Goal: Information Seeking & Learning: Learn about a topic

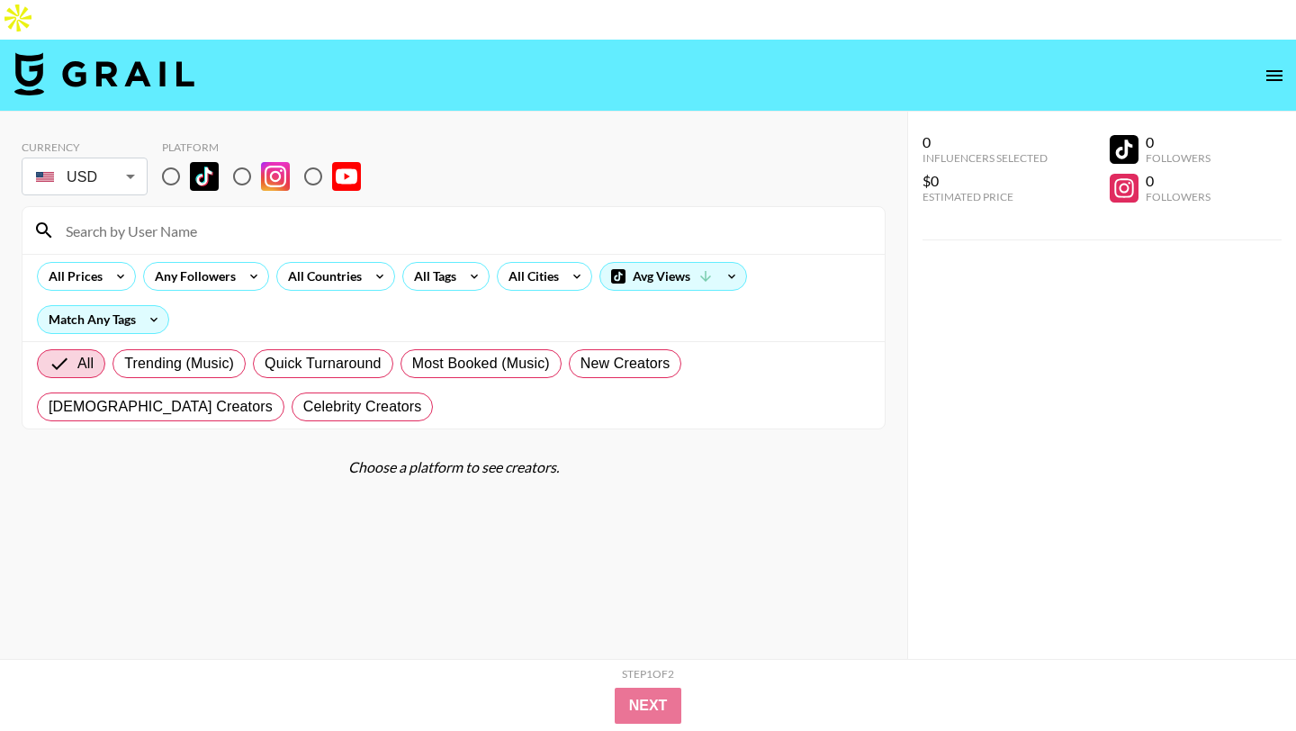
click at [171, 157] on input "radio" at bounding box center [171, 176] width 38 height 38
radio input "true"
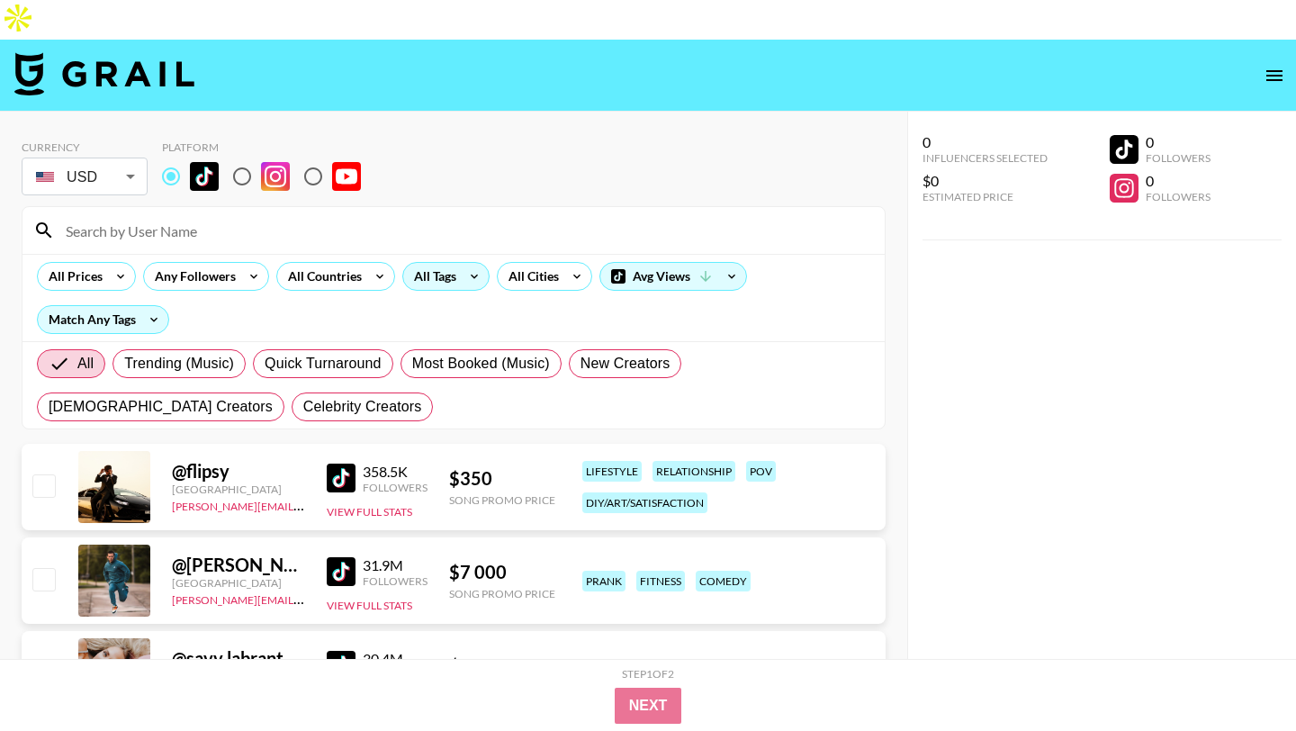
click at [460, 263] on icon at bounding box center [474, 276] width 29 height 27
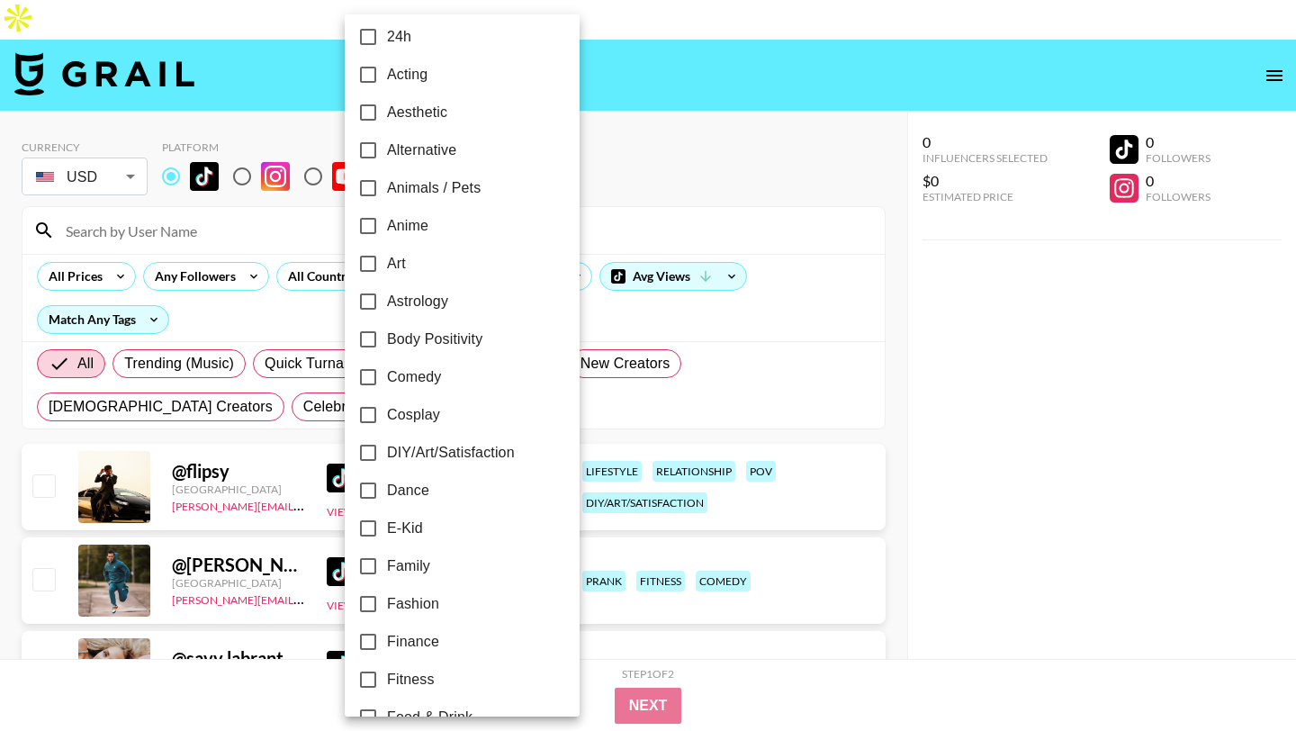
scroll to position [20, 0]
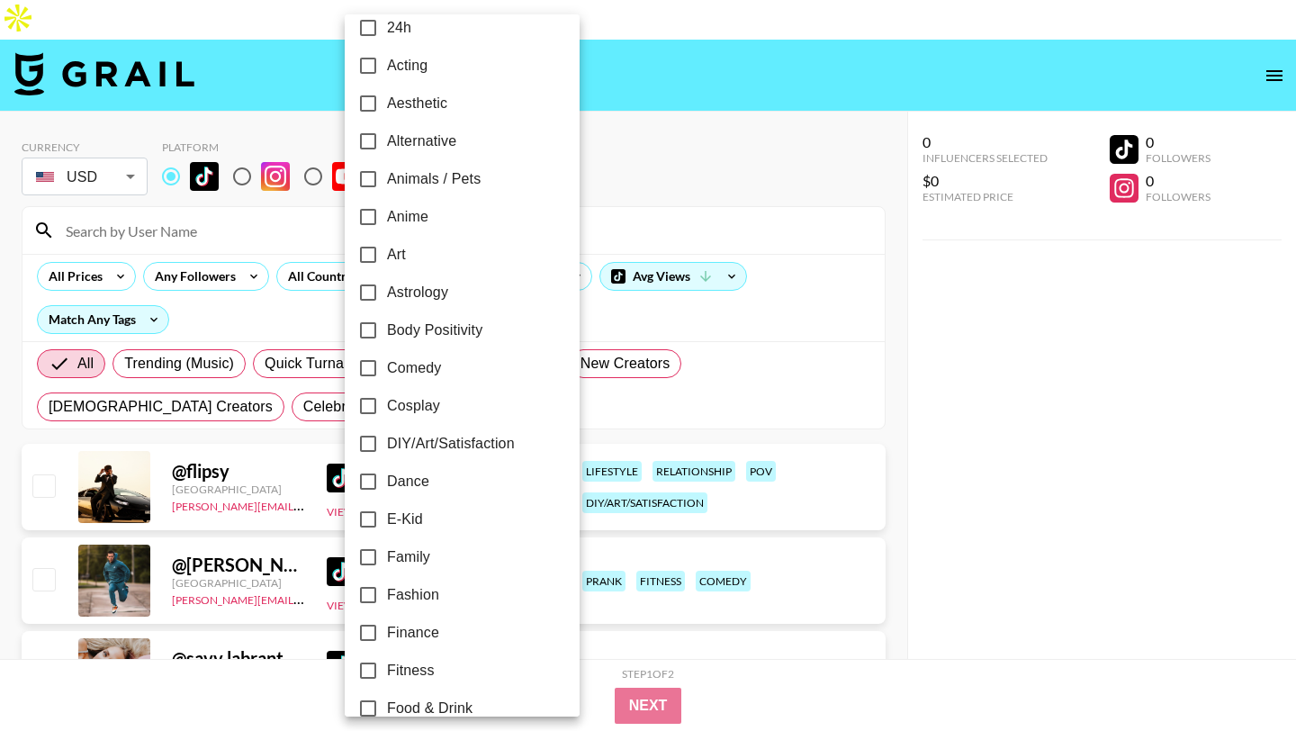
click at [428, 662] on span "Fitness" at bounding box center [411, 671] width 48 height 22
click at [387, 662] on input "Fitness" at bounding box center [368, 671] width 38 height 38
checkbox input "true"
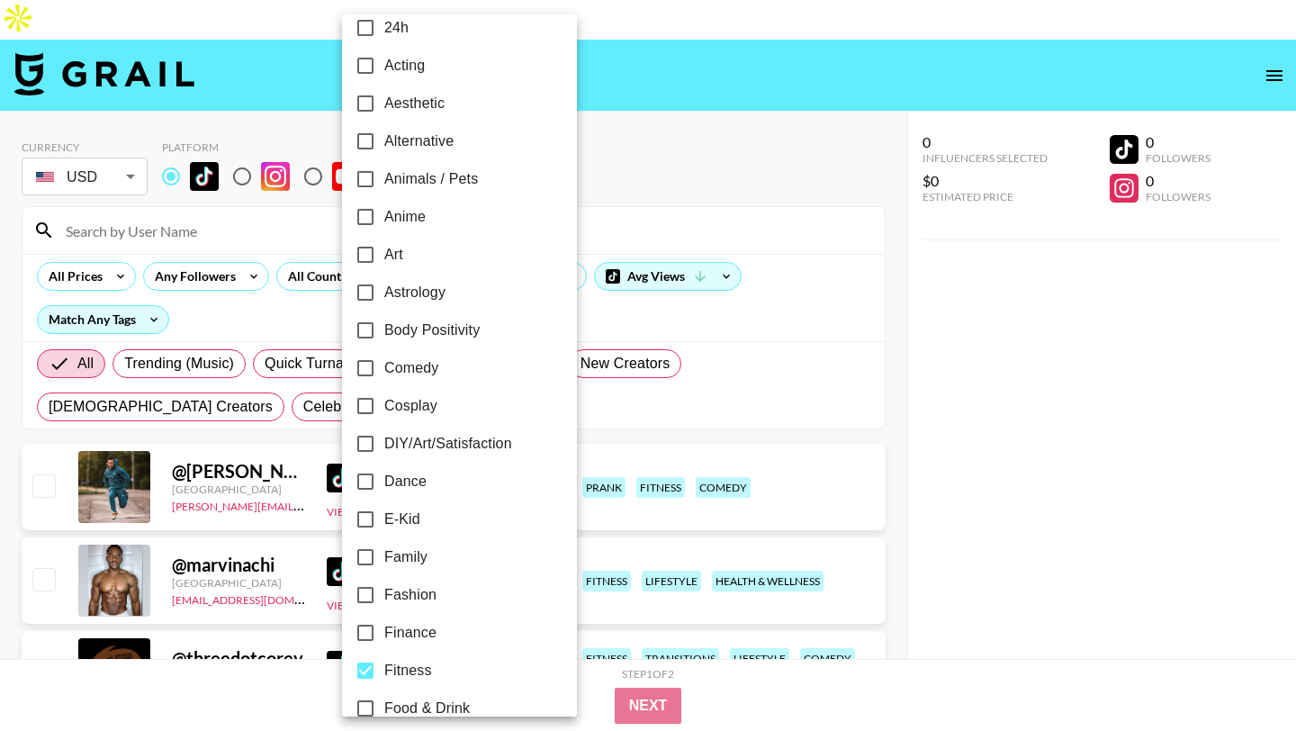
click at [569, 198] on div at bounding box center [648, 365] width 1296 height 731
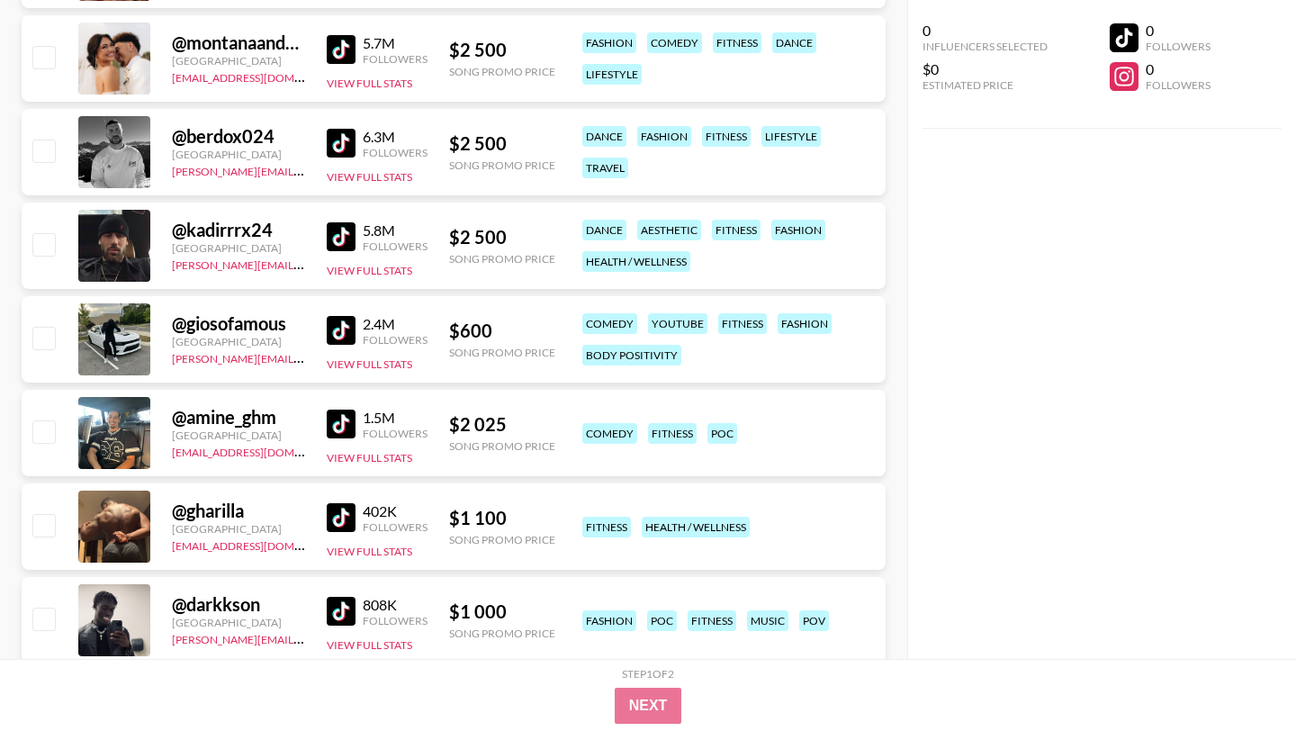
scroll to position [1819, 0]
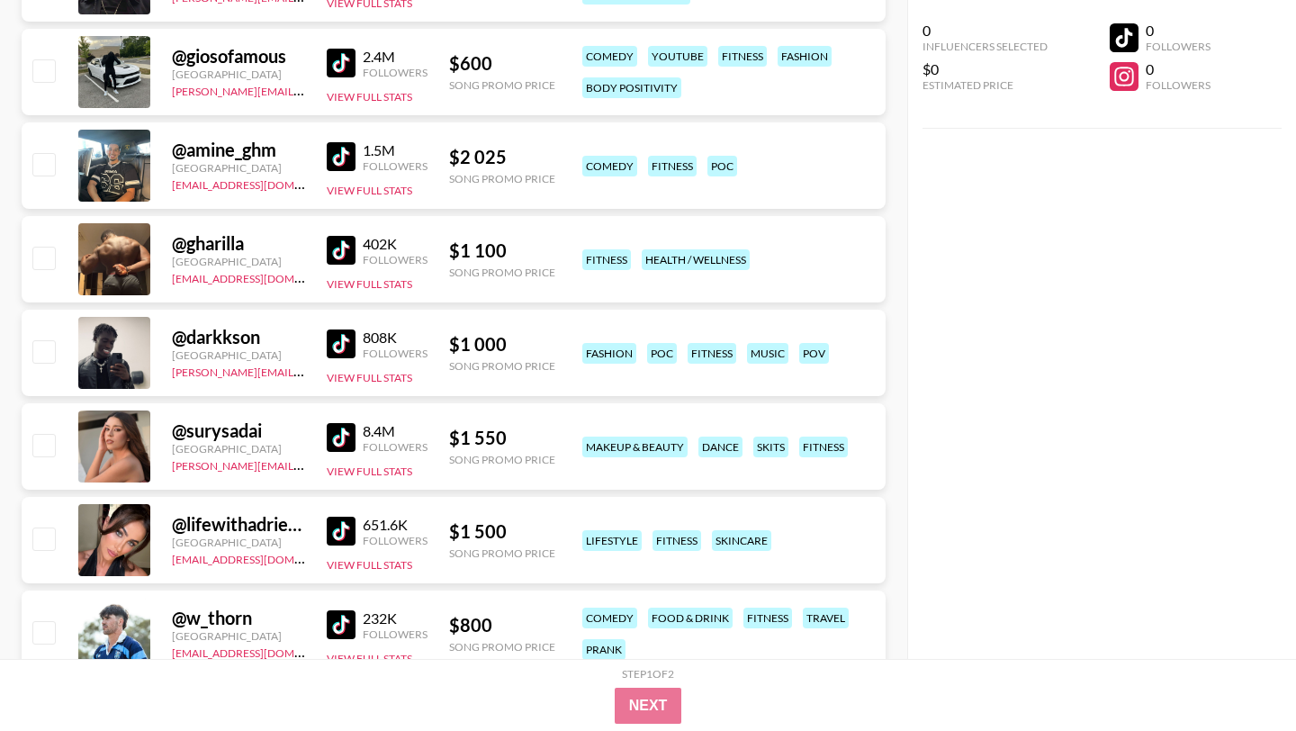
click at [344, 236] on img at bounding box center [341, 250] width 29 height 29
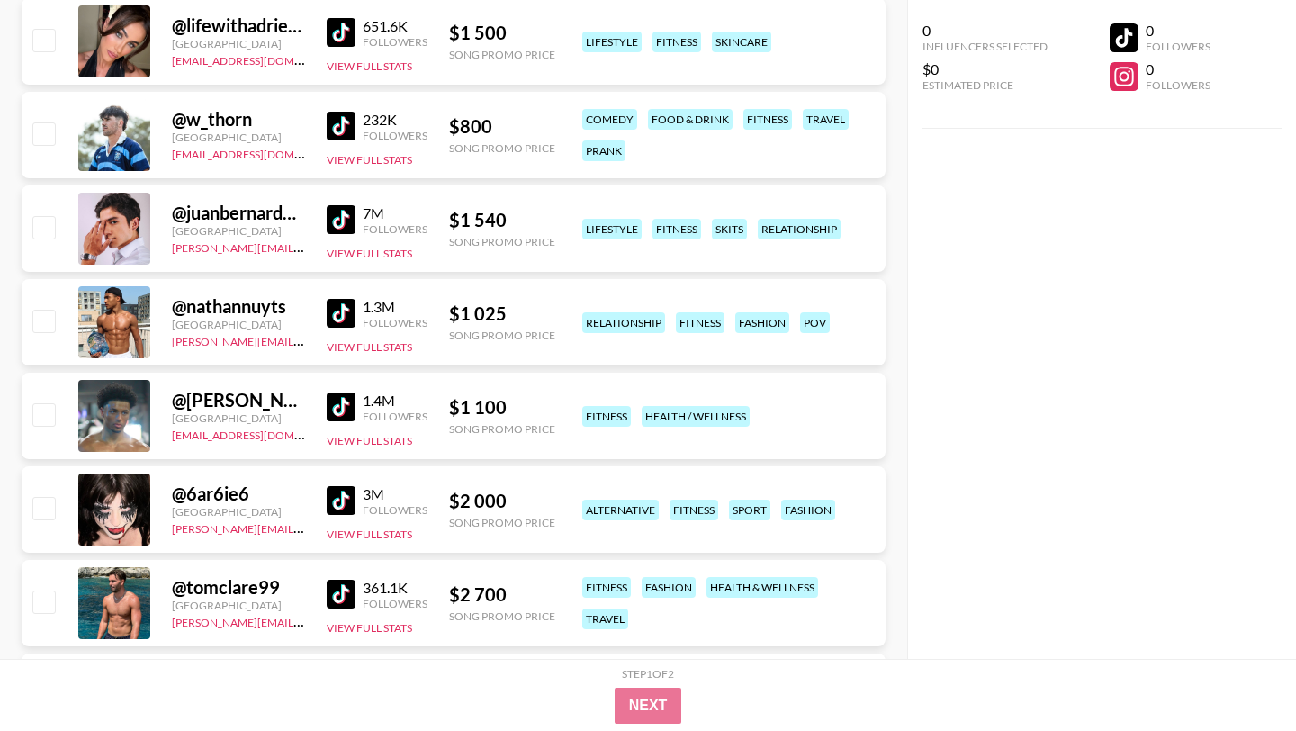
scroll to position [2323, 0]
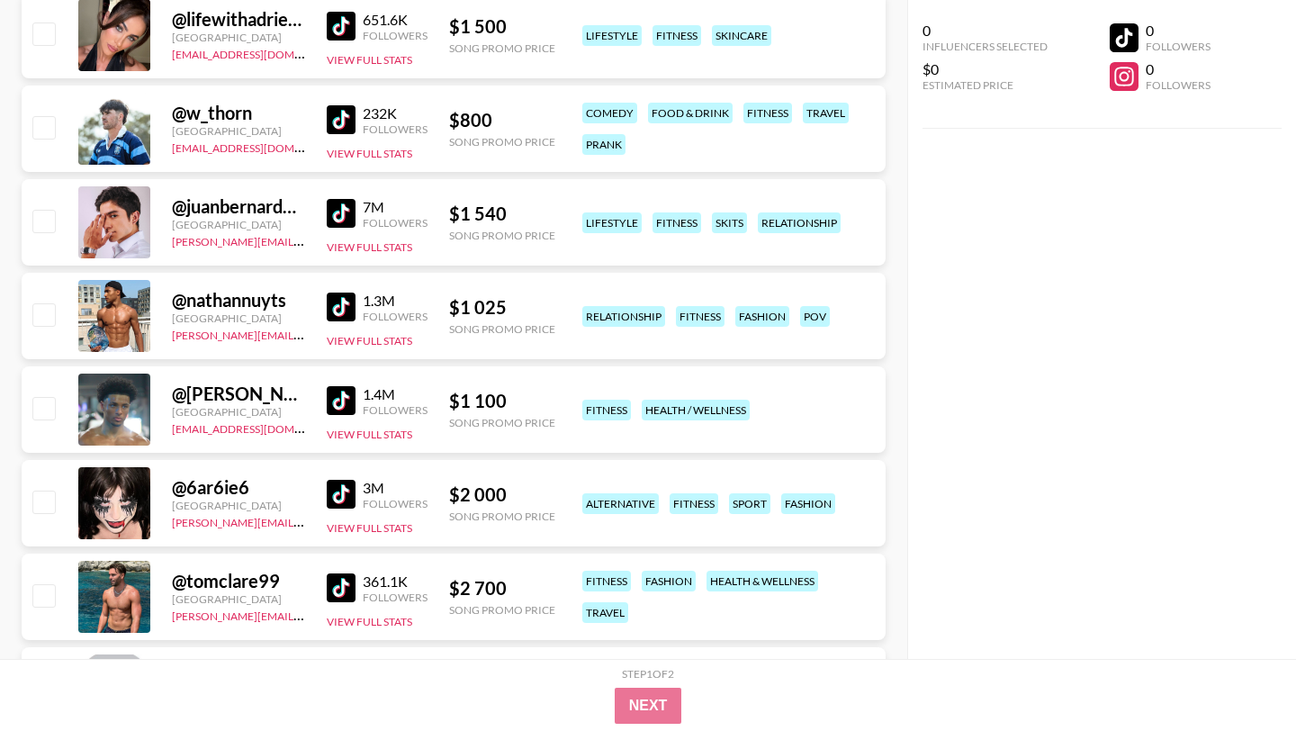
click at [353, 480] on img at bounding box center [341, 494] width 29 height 29
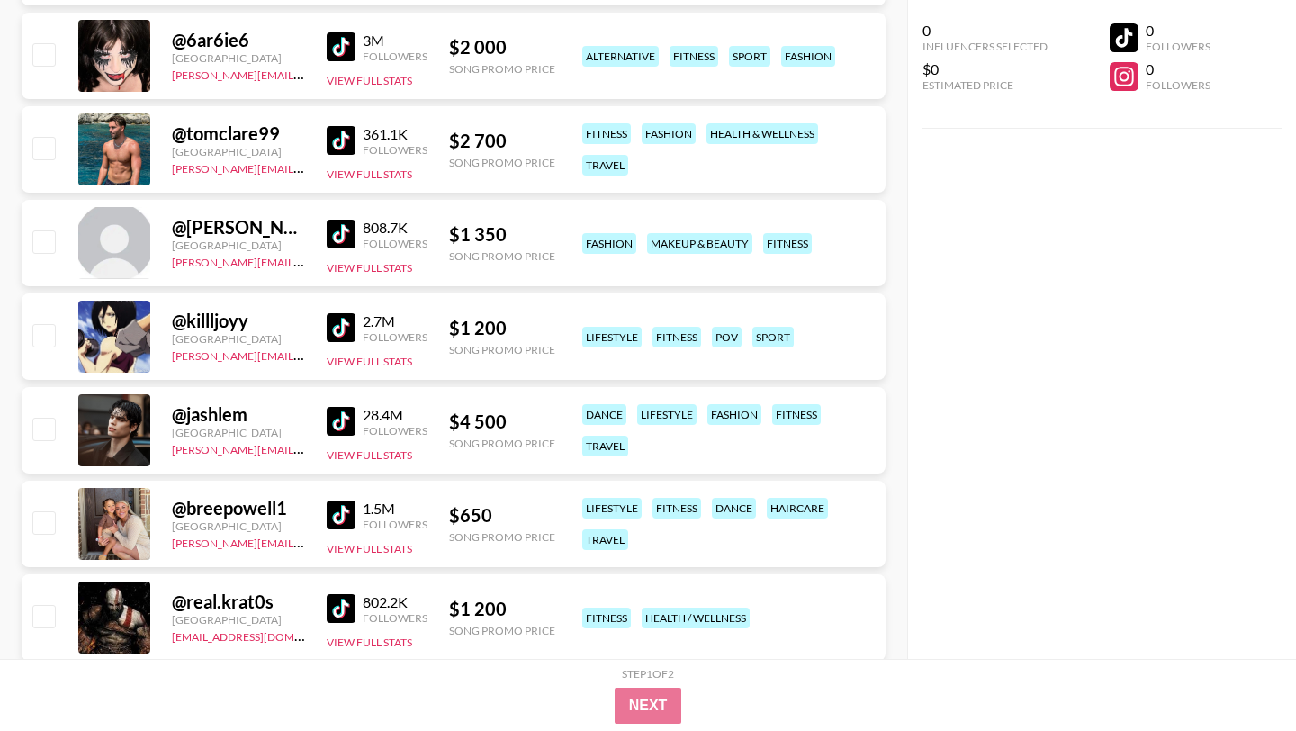
scroll to position [2773, 0]
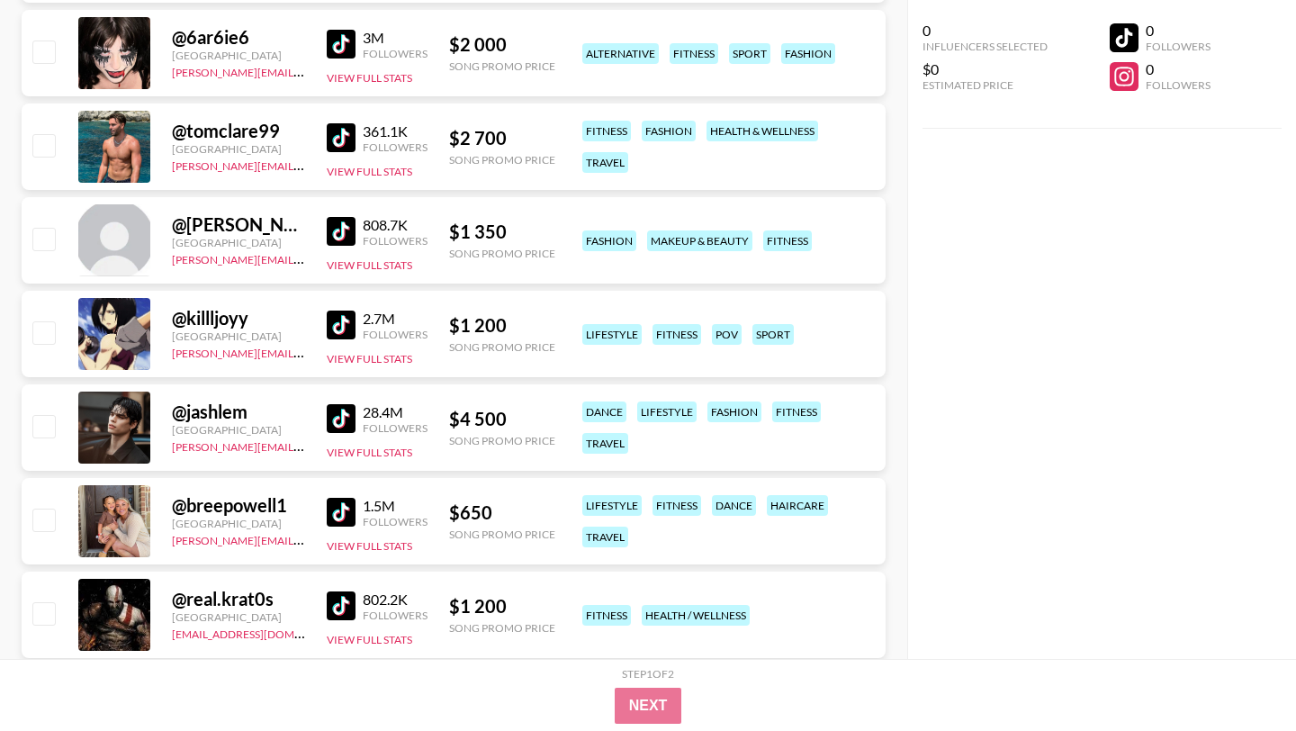
click at [350, 404] on img at bounding box center [341, 418] width 29 height 29
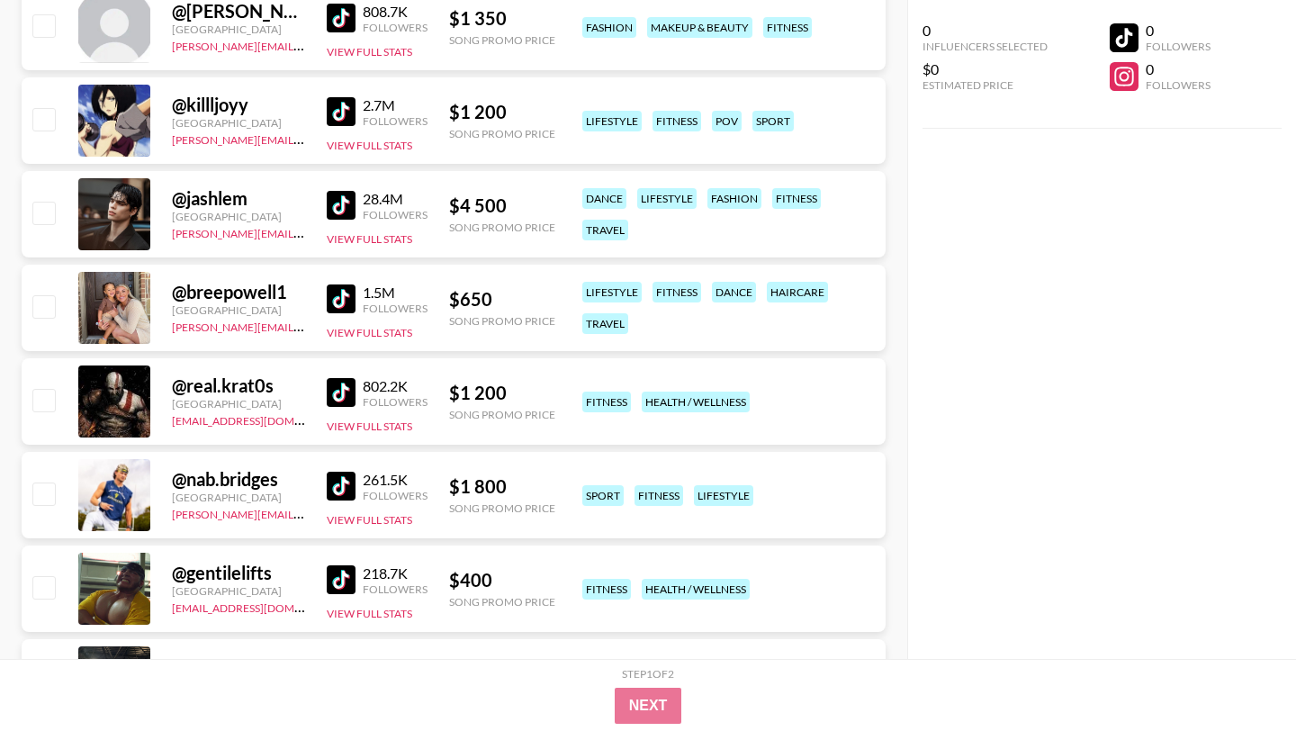
scroll to position [3001, 0]
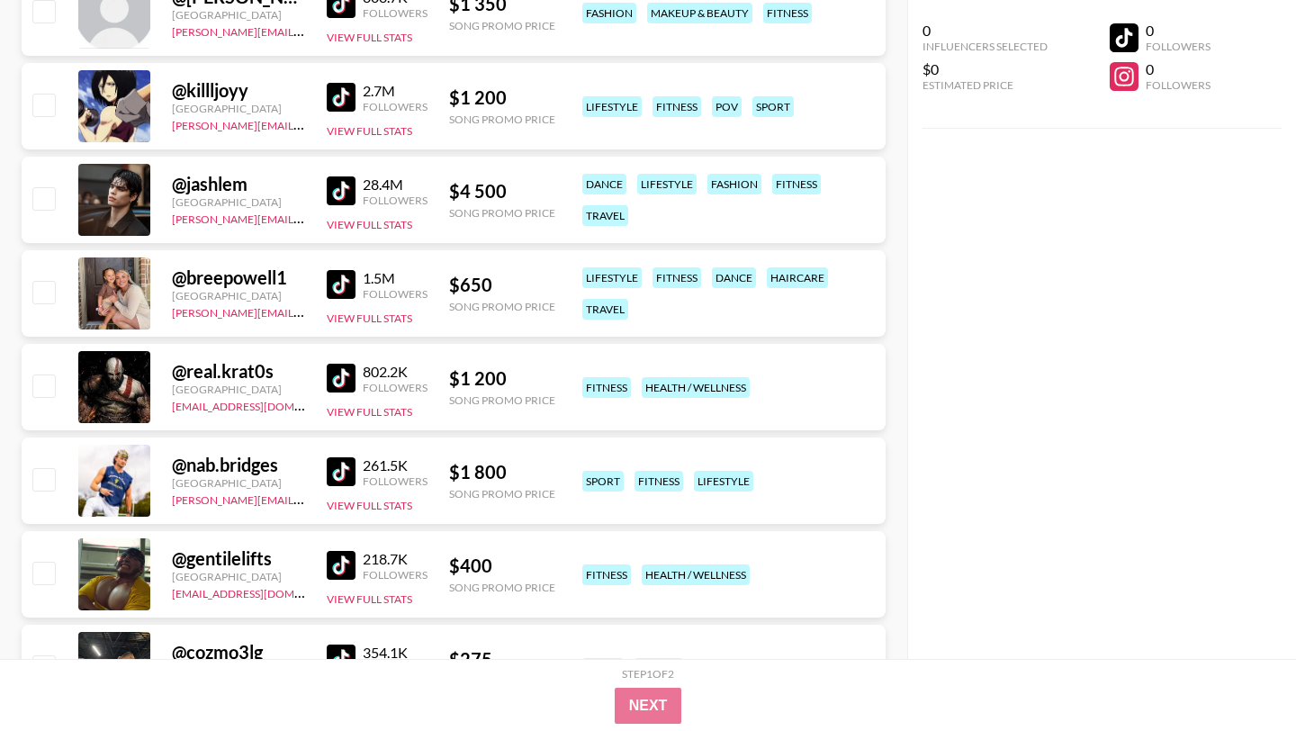
click at [337, 551] on img at bounding box center [341, 565] width 29 height 29
click at [341, 176] on img at bounding box center [341, 190] width 29 height 29
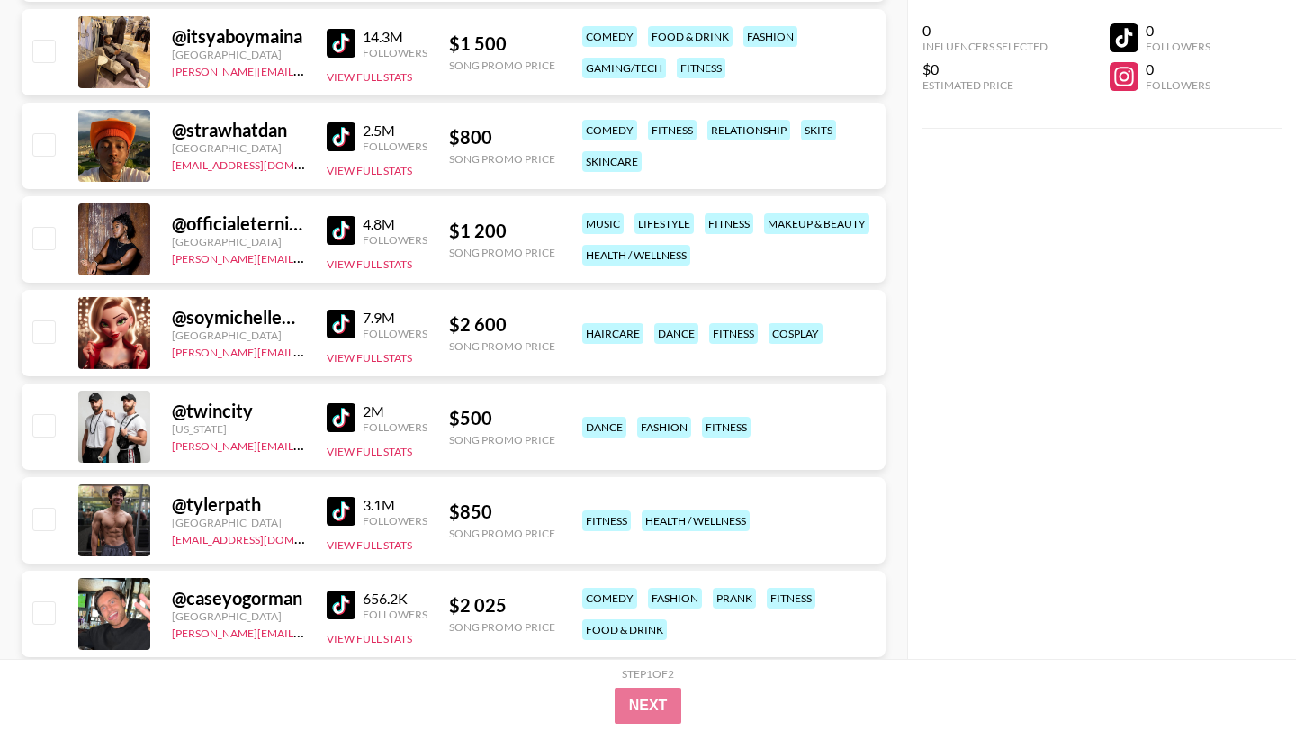
scroll to position [4460, 0]
click at [337, 496] on img at bounding box center [341, 510] width 29 height 29
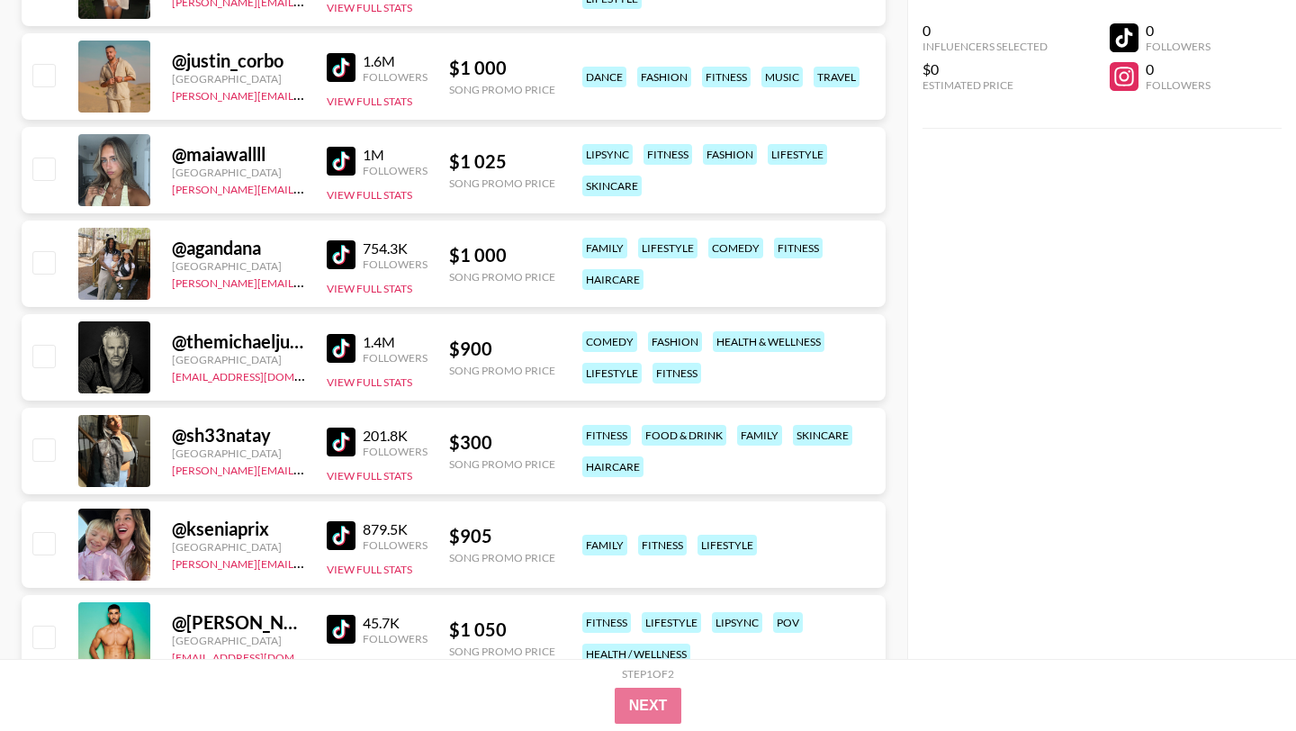
scroll to position [7343, 0]
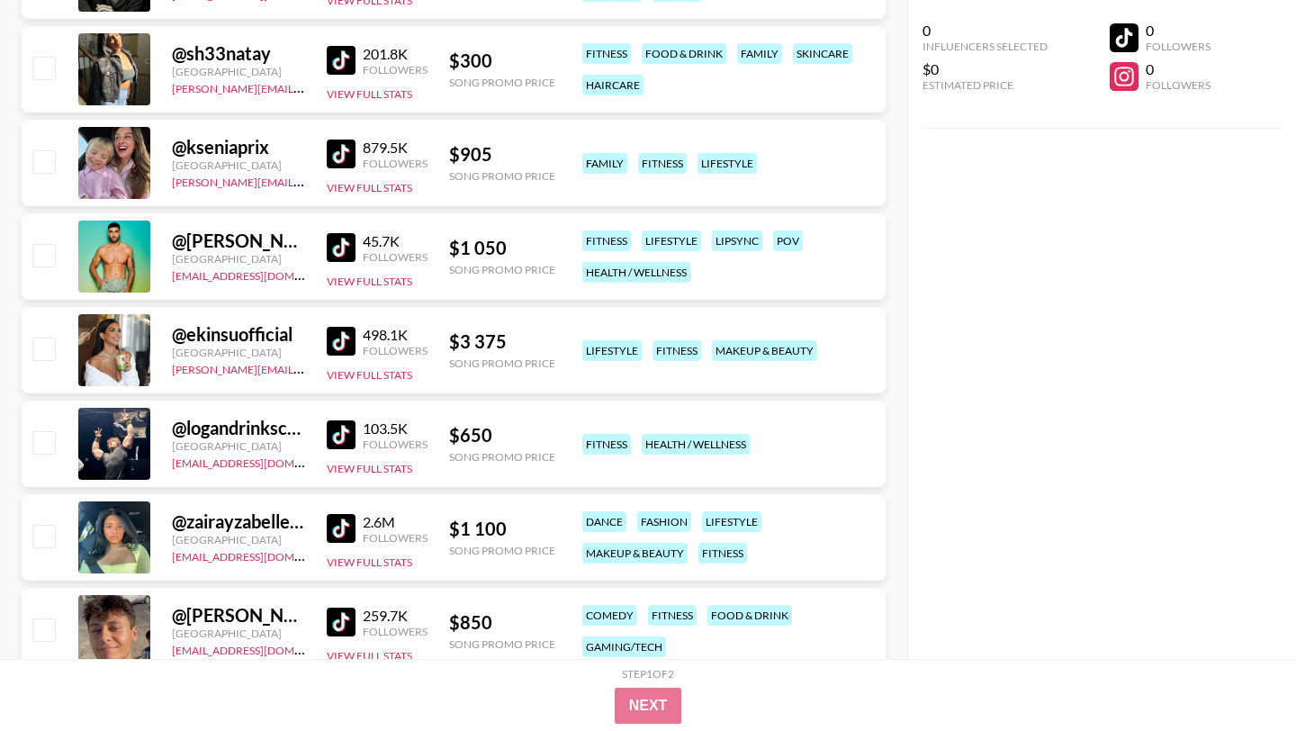
click at [345, 420] on img at bounding box center [341, 434] width 29 height 29
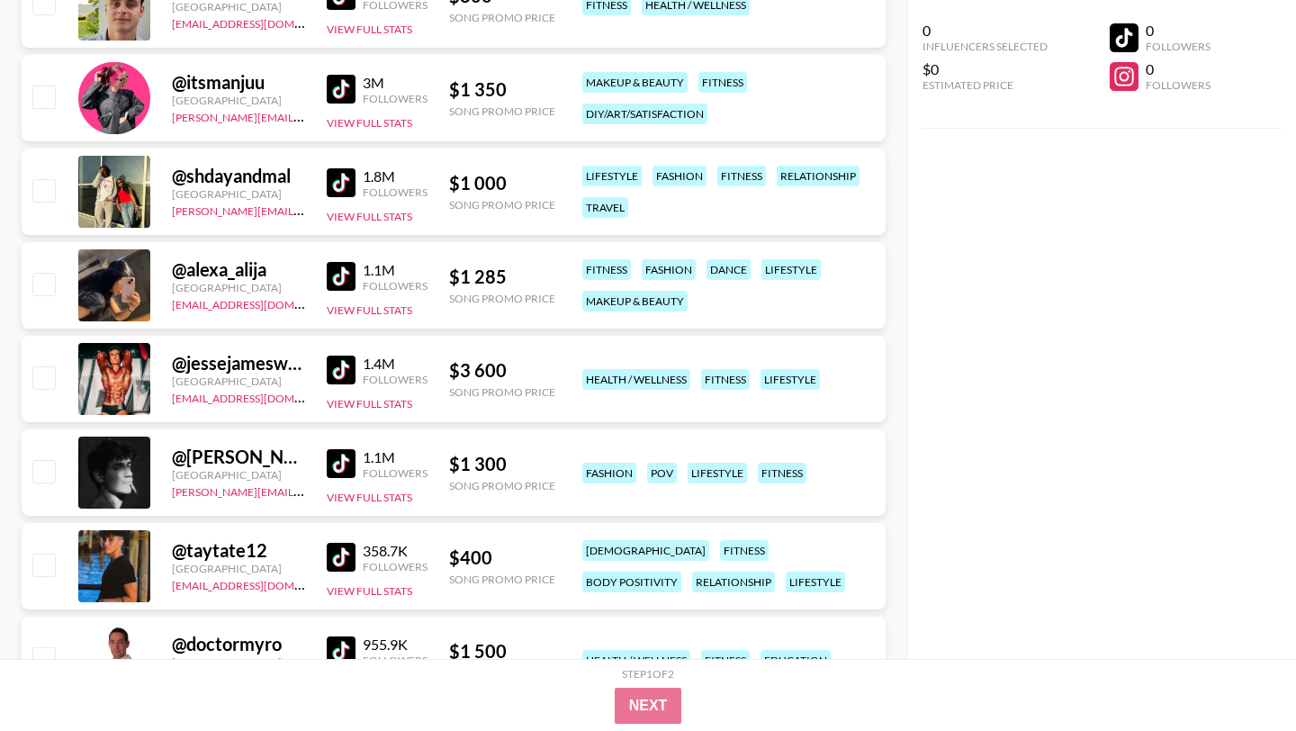
scroll to position [8369, 0]
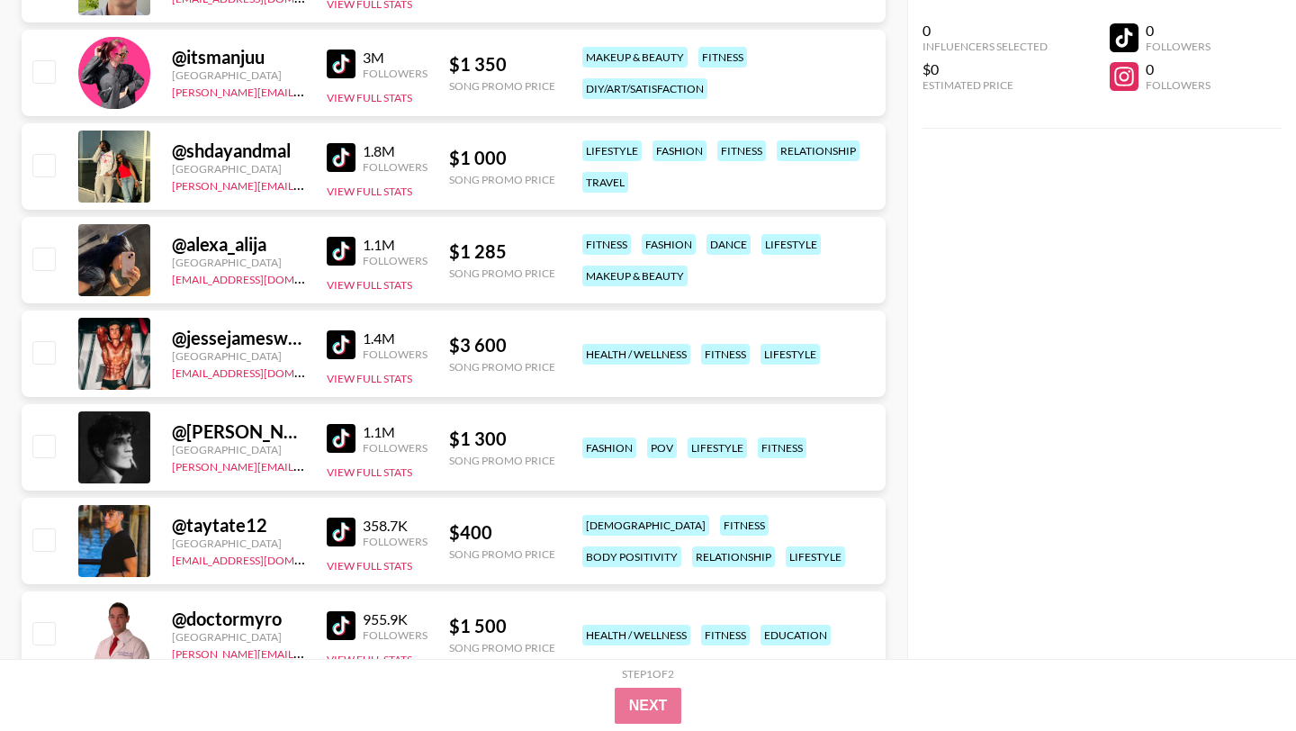
click at [340, 330] on img at bounding box center [341, 344] width 29 height 29
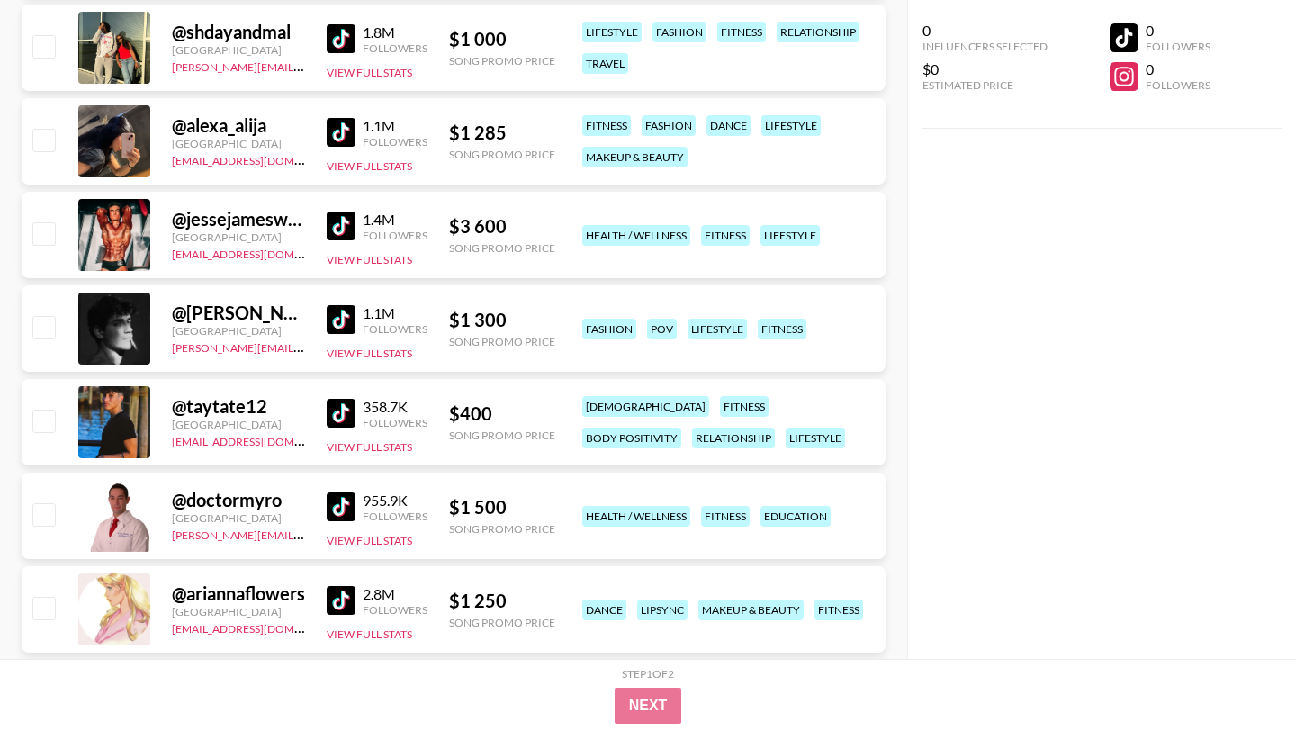
scroll to position [8706, 0]
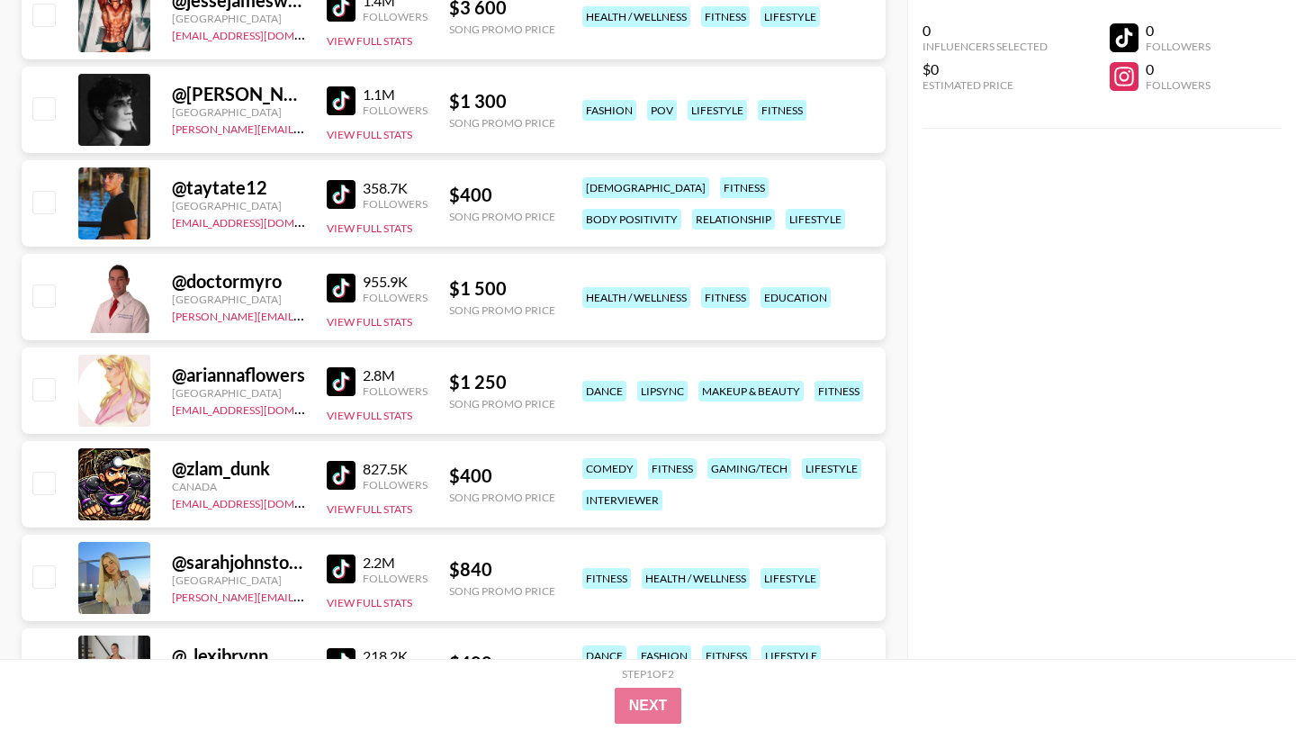
click at [337, 461] on img at bounding box center [341, 475] width 29 height 29
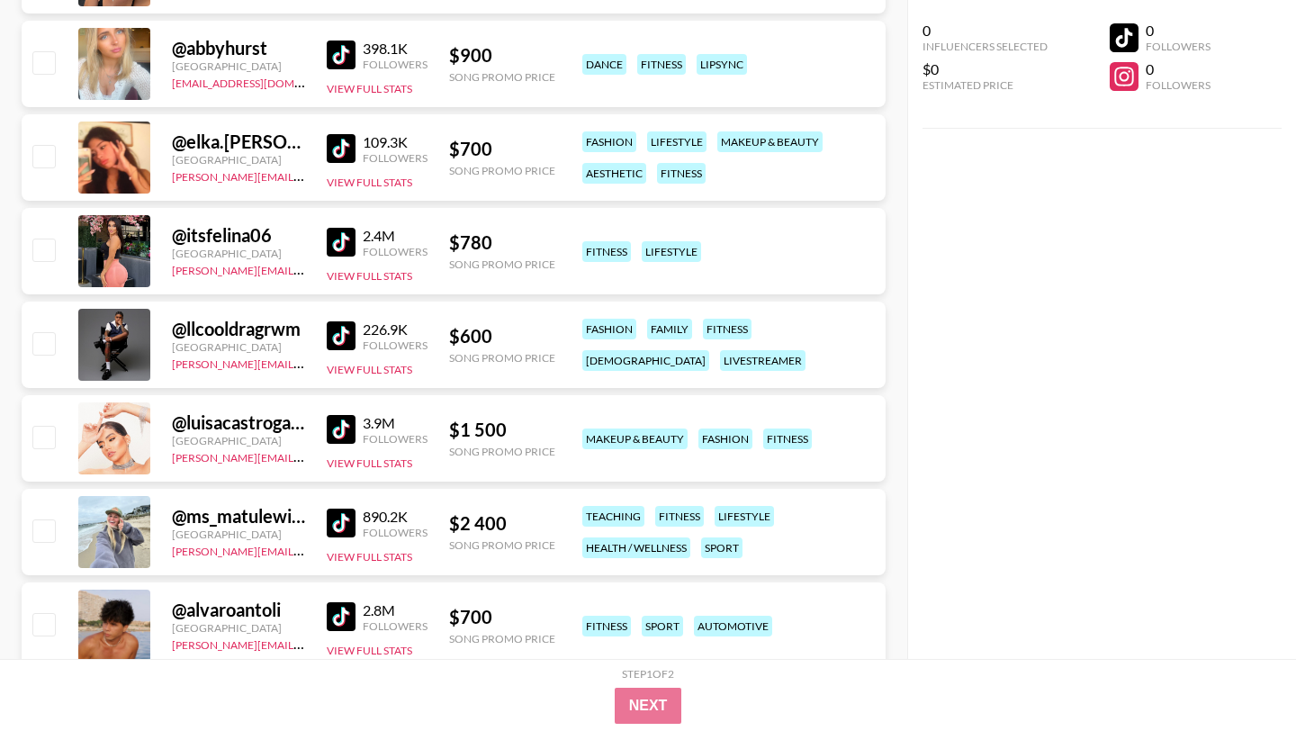
scroll to position [9885, 0]
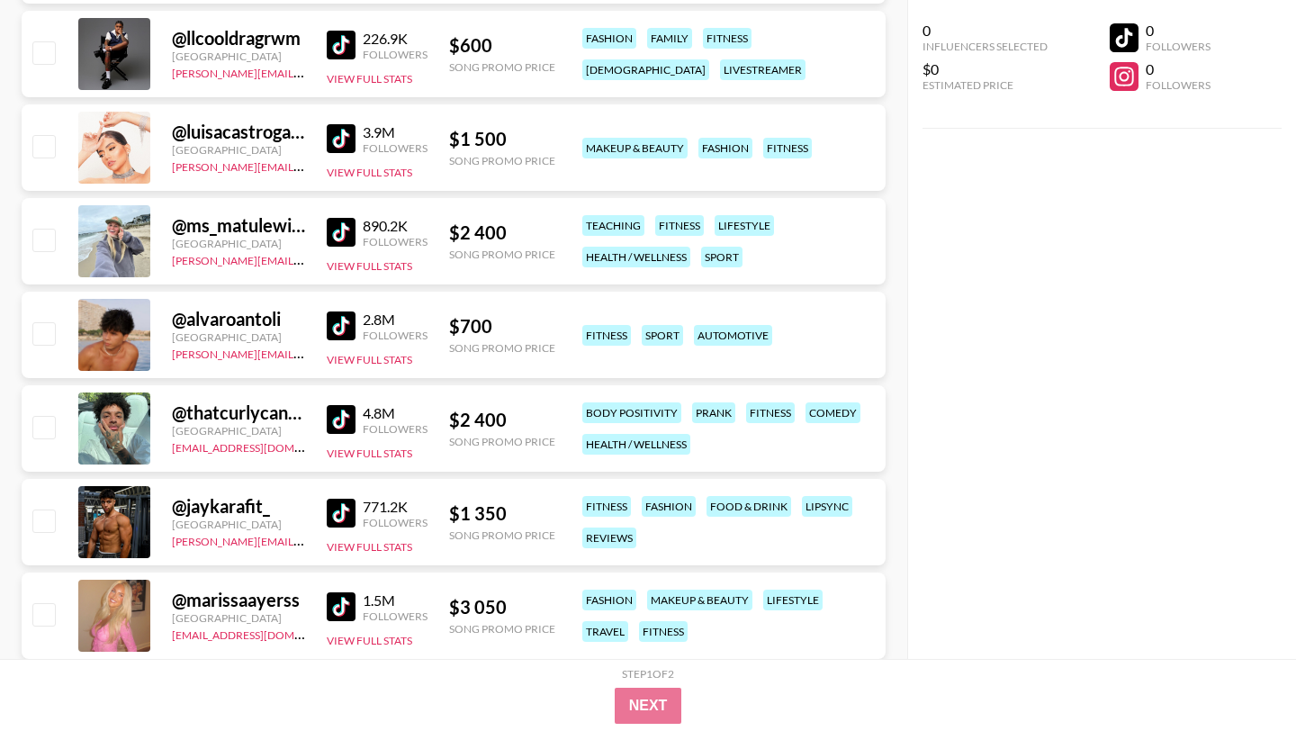
click at [347, 499] on img at bounding box center [341, 513] width 29 height 29
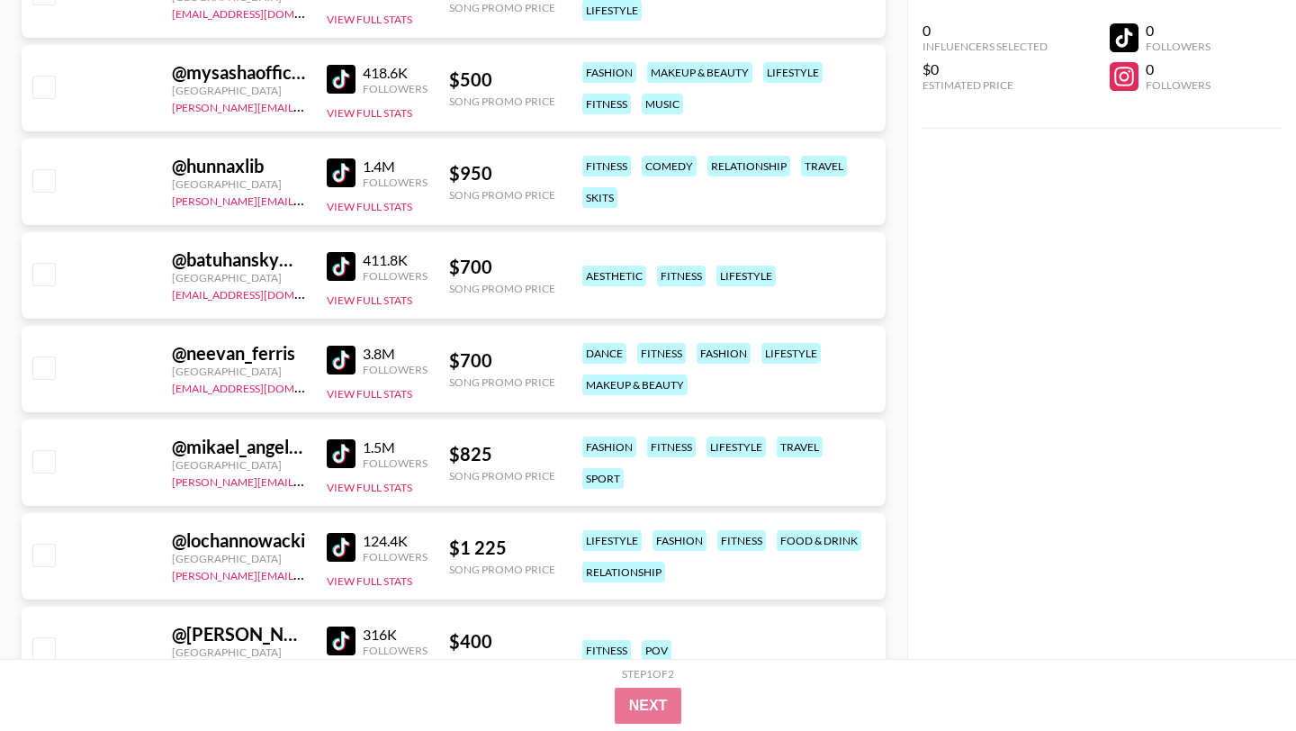
scroll to position [14727, 0]
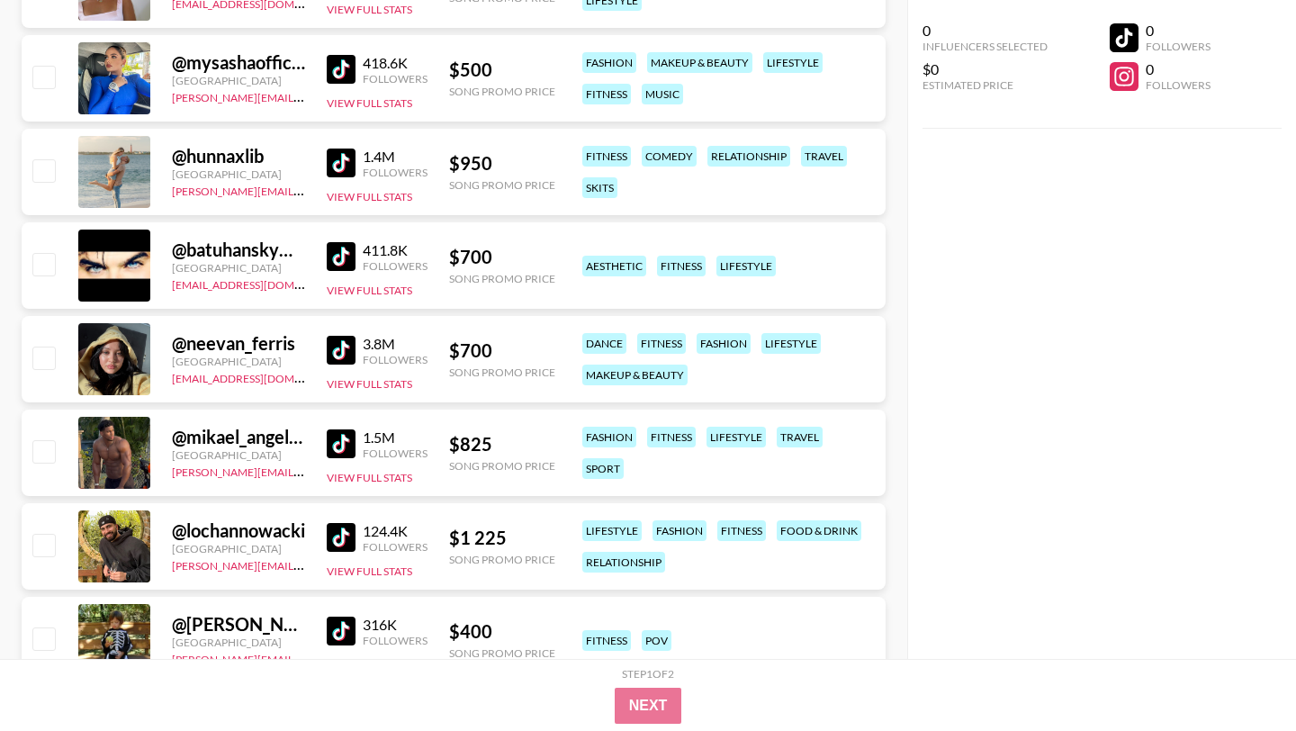
click at [340, 429] on img at bounding box center [341, 443] width 29 height 29
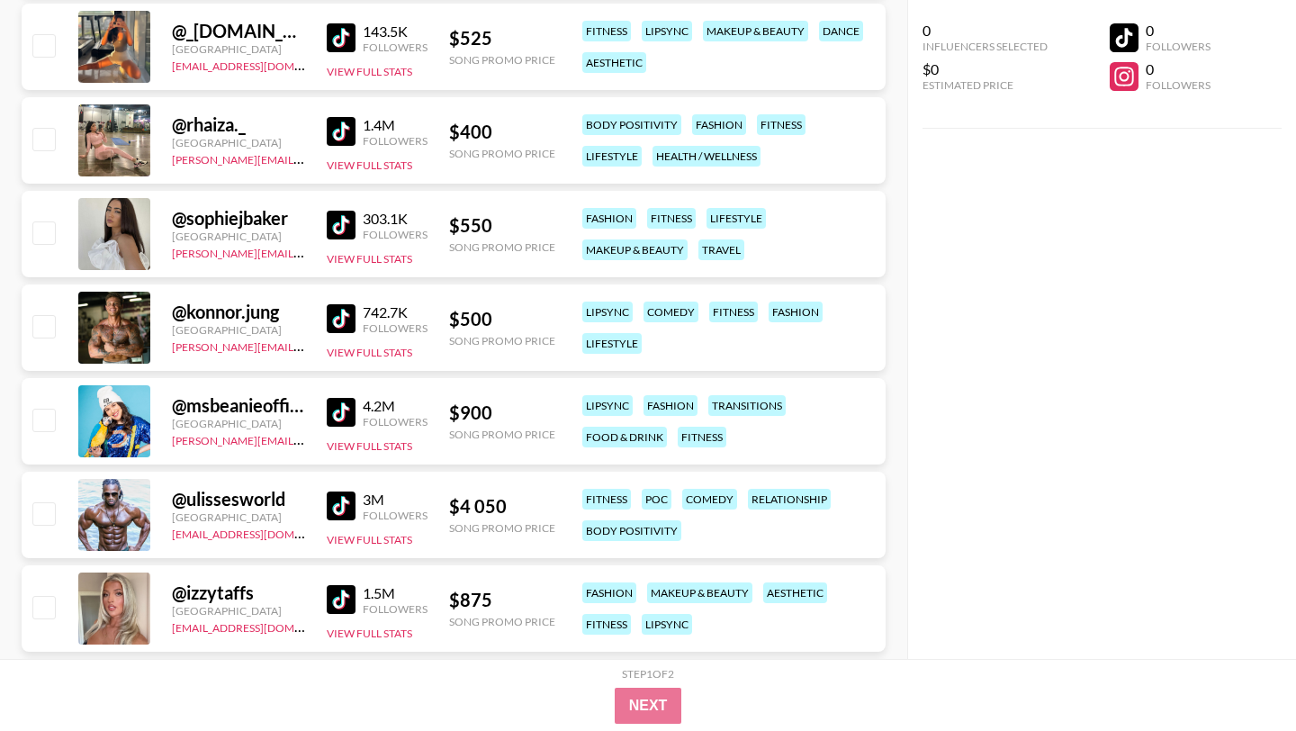
scroll to position [16271, 0]
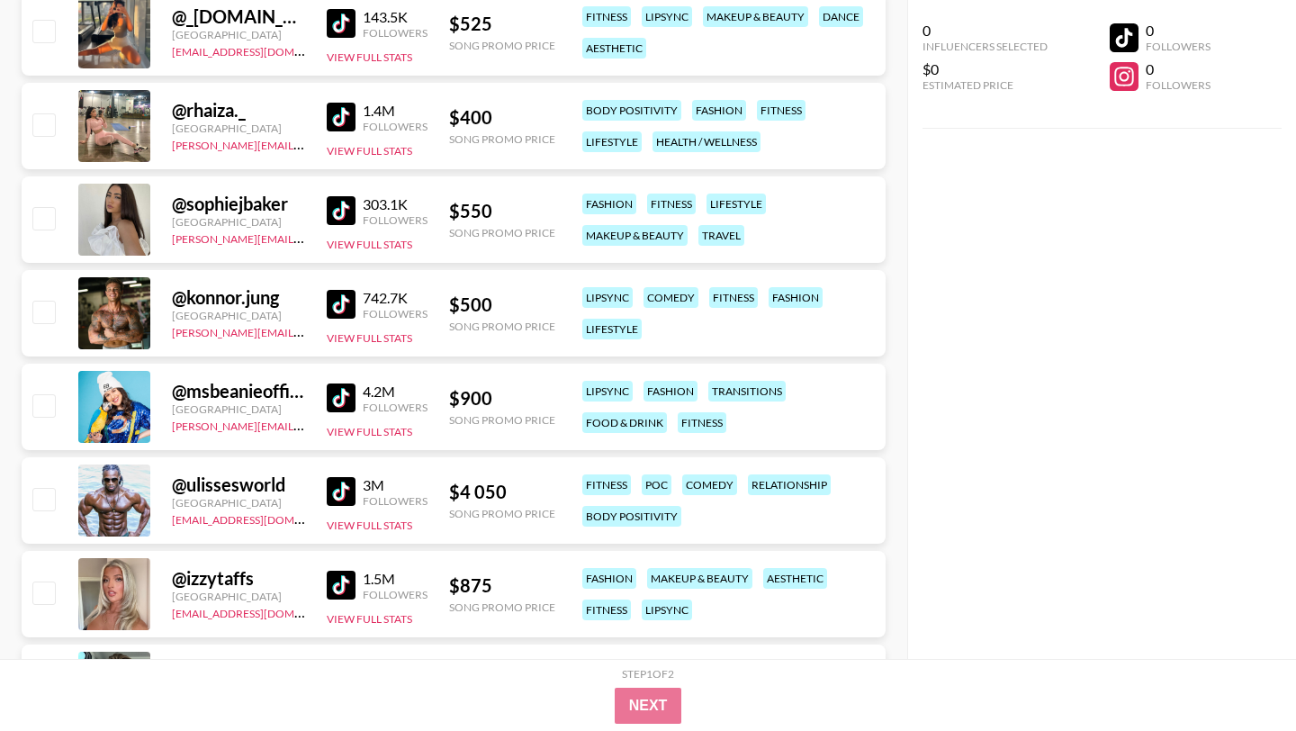
click at [335, 477] on img at bounding box center [341, 491] width 29 height 29
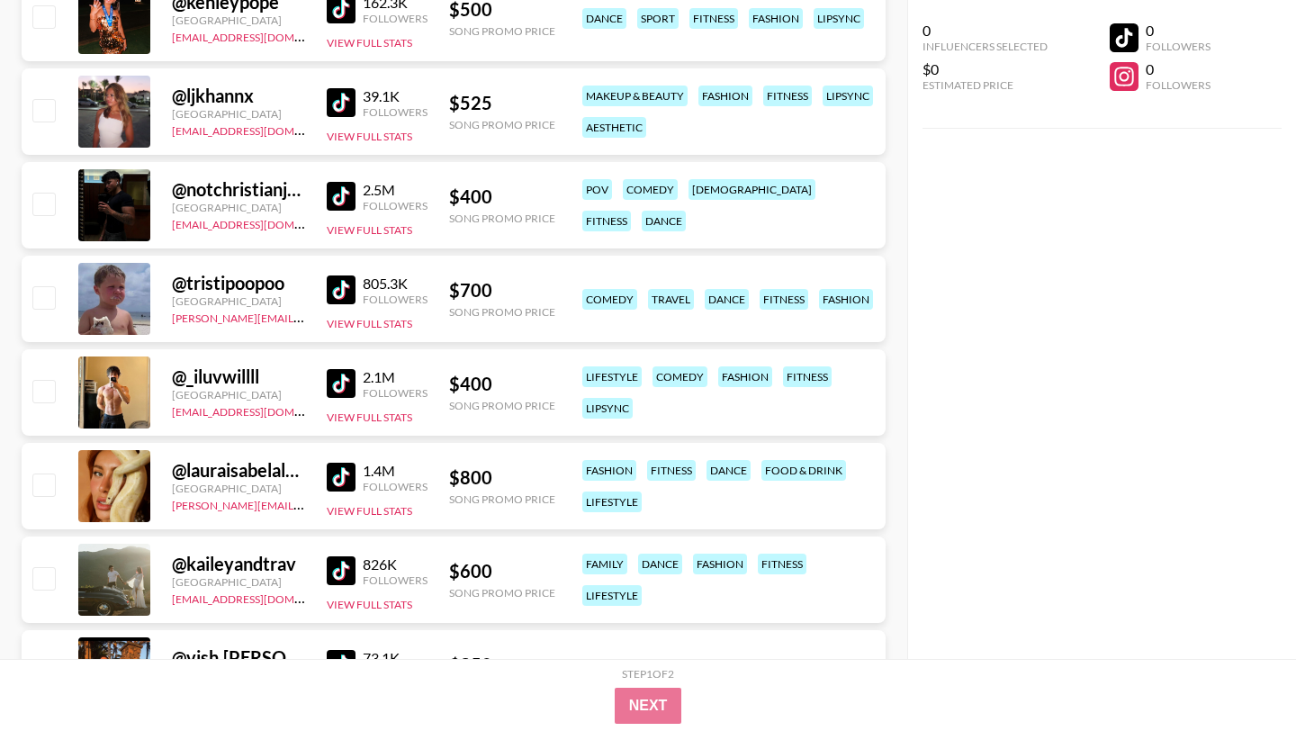
scroll to position [17048, 0]
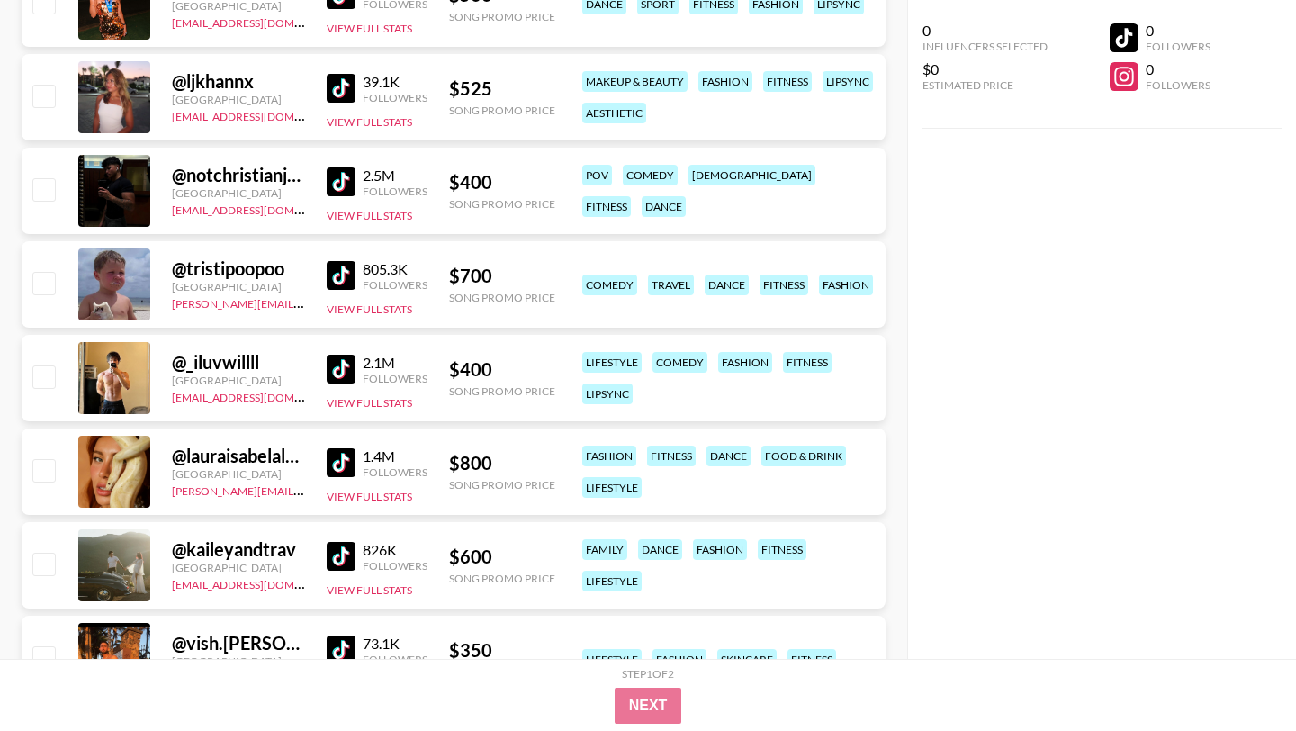
click at [334, 355] on img at bounding box center [341, 369] width 29 height 29
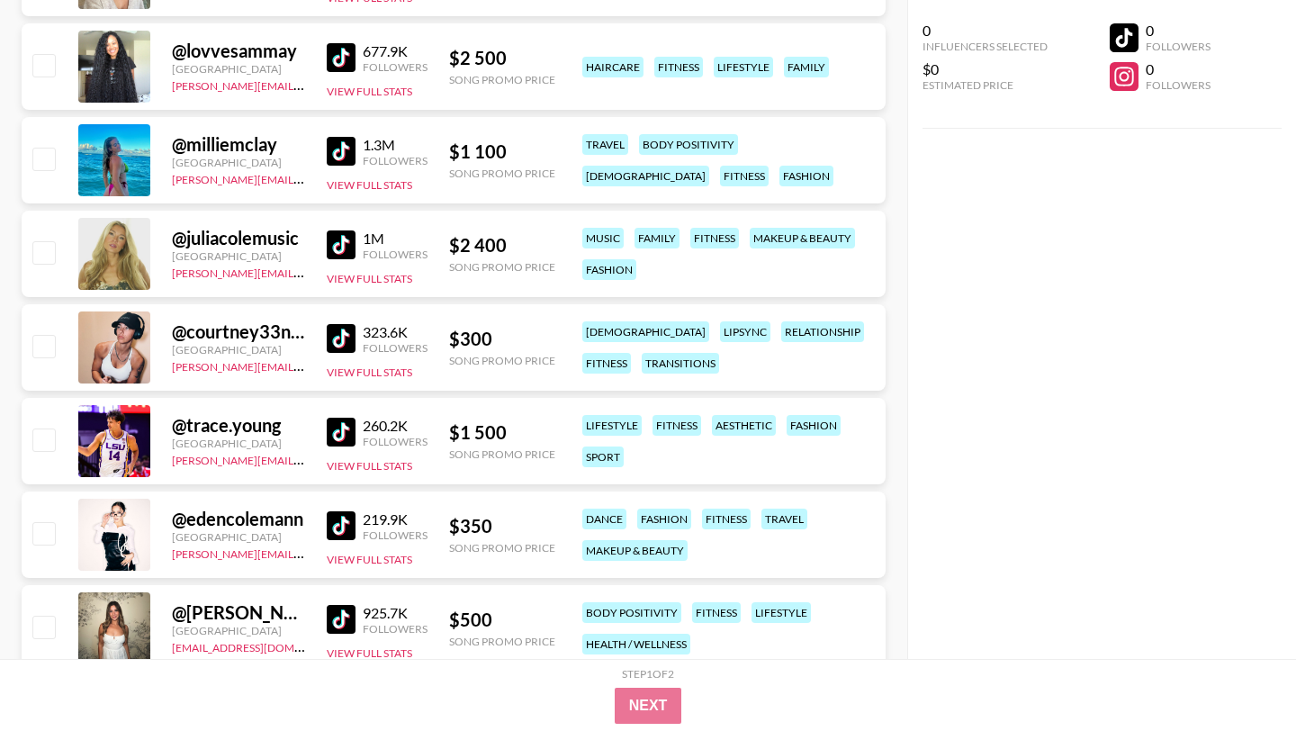
scroll to position [19234, 0]
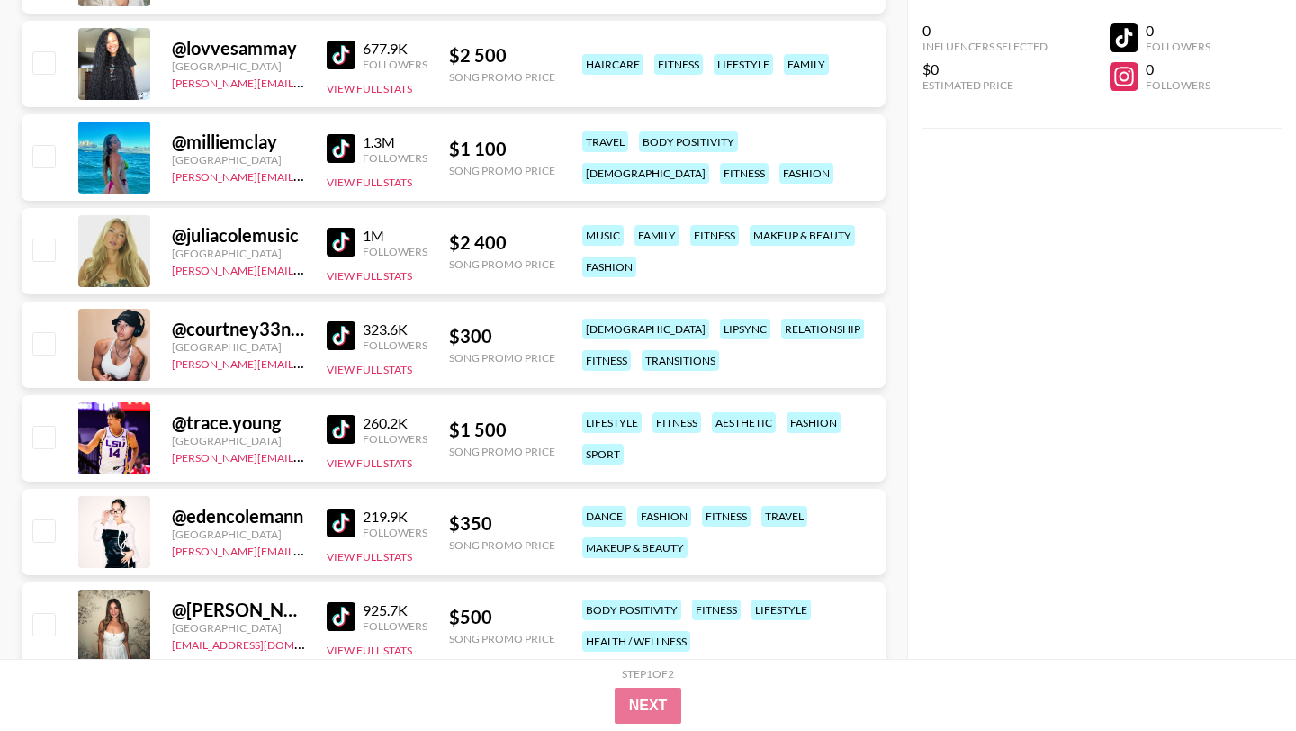
click at [345, 321] on img at bounding box center [341, 335] width 29 height 29
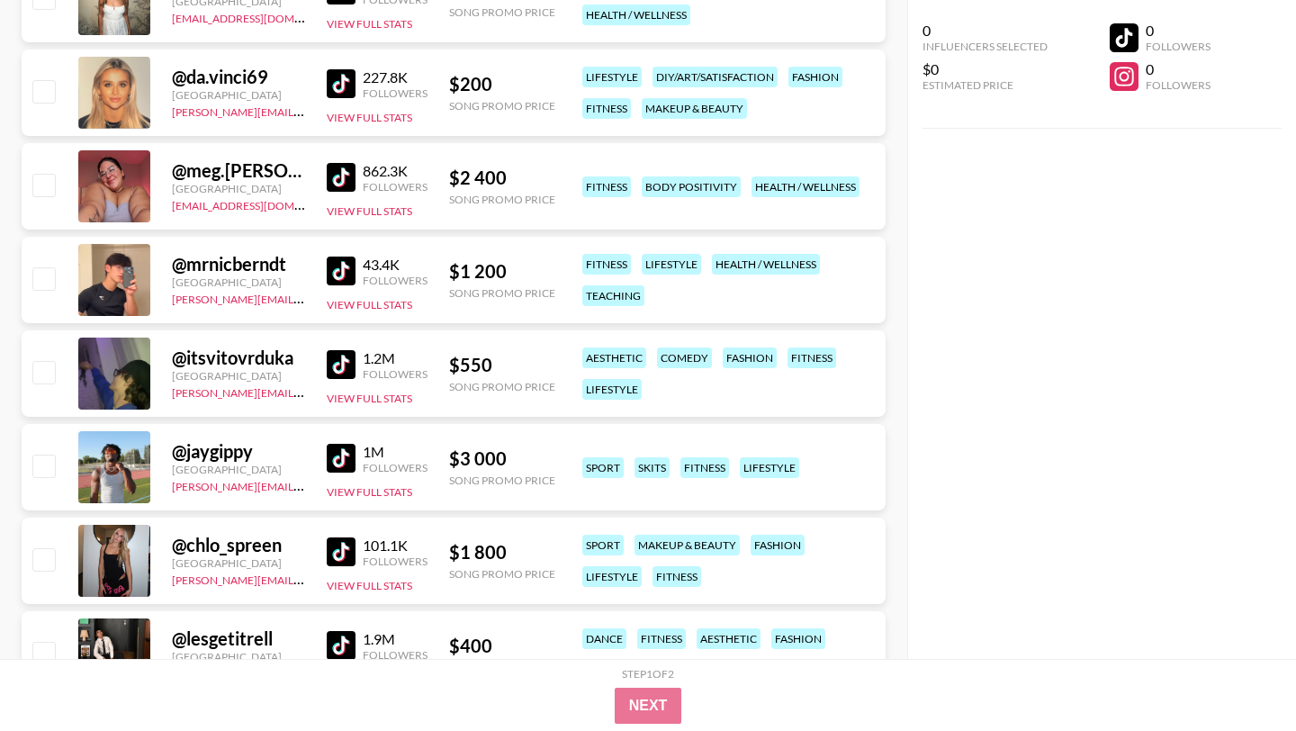
scroll to position [19867, 0]
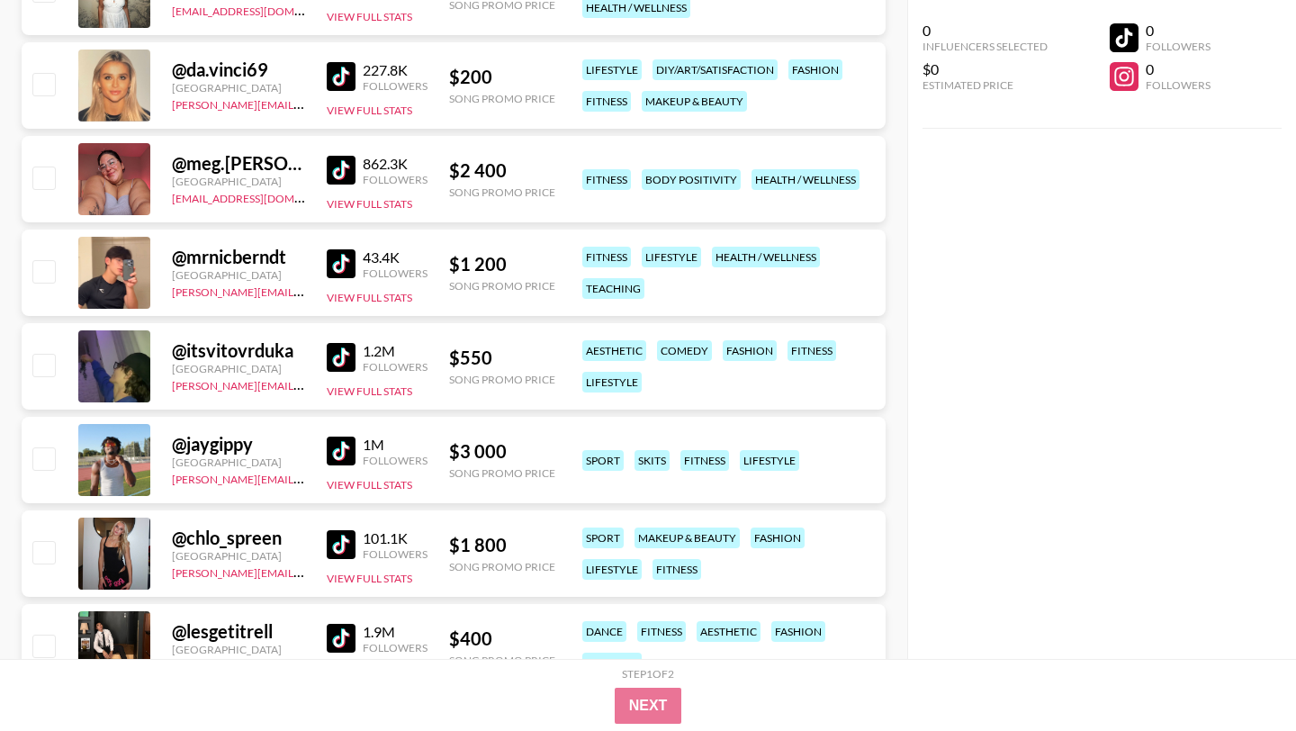
click at [333, 436] on img at bounding box center [341, 450] width 29 height 29
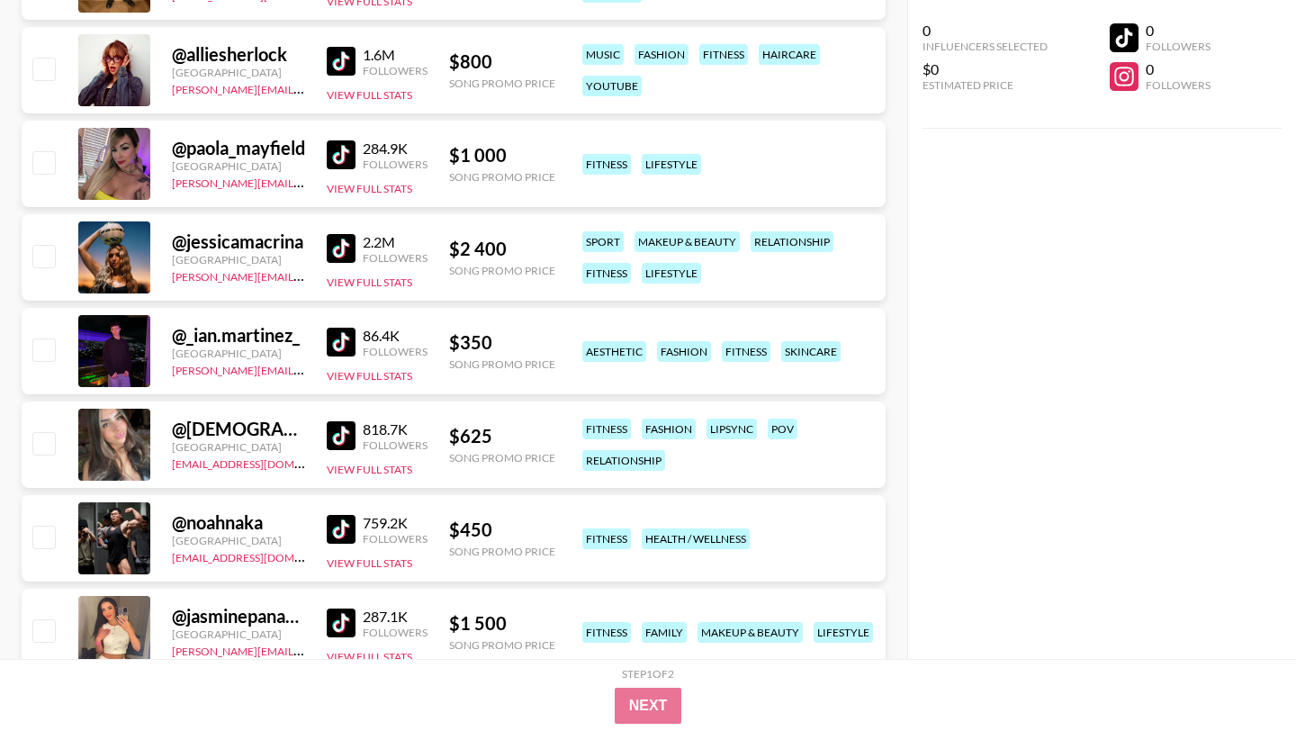
scroll to position [20714, 0]
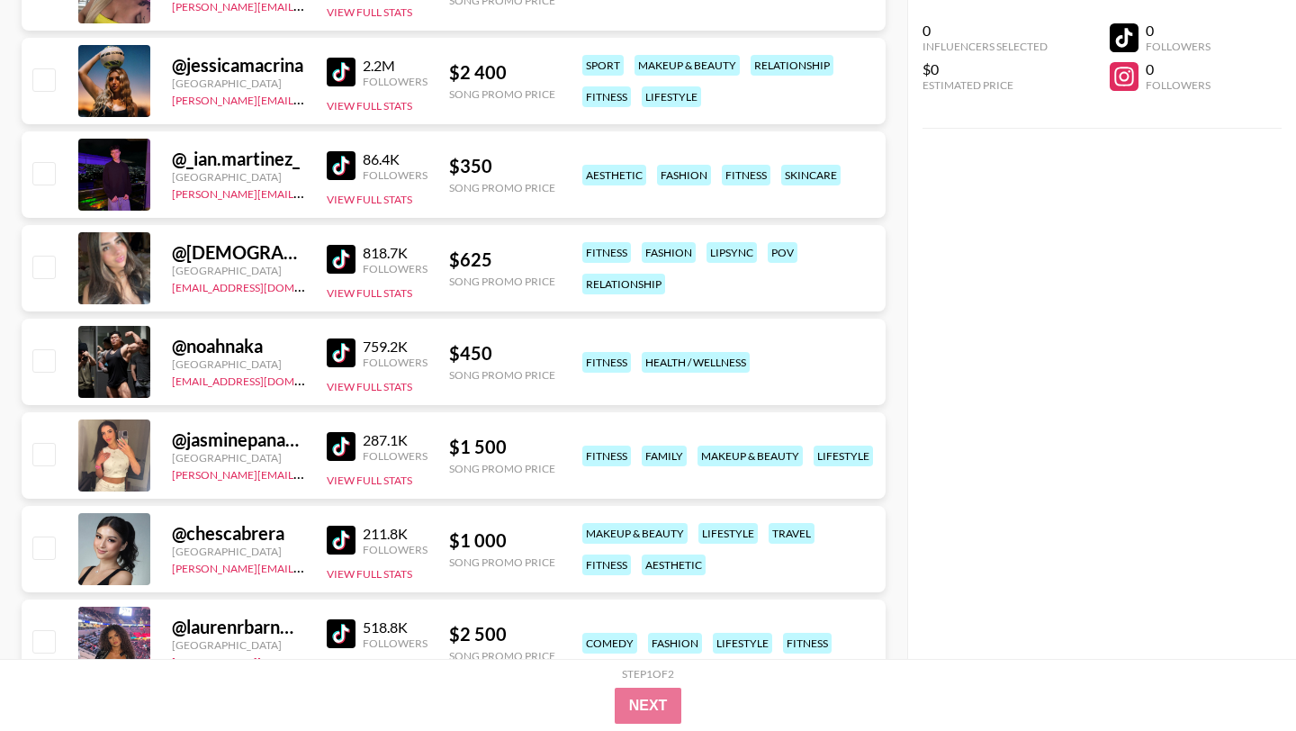
click at [349, 338] on img at bounding box center [341, 352] width 29 height 29
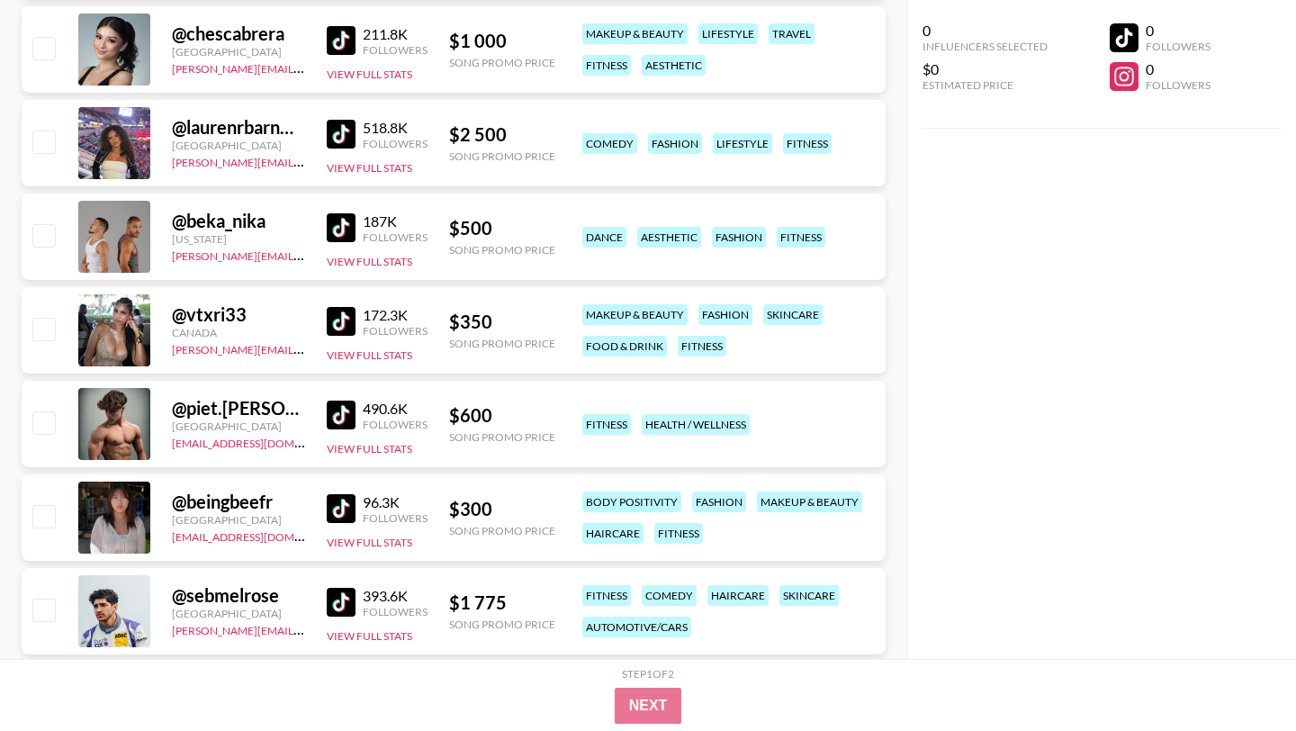
scroll to position [21215, 0]
